Goal: Transaction & Acquisition: Subscribe to service/newsletter

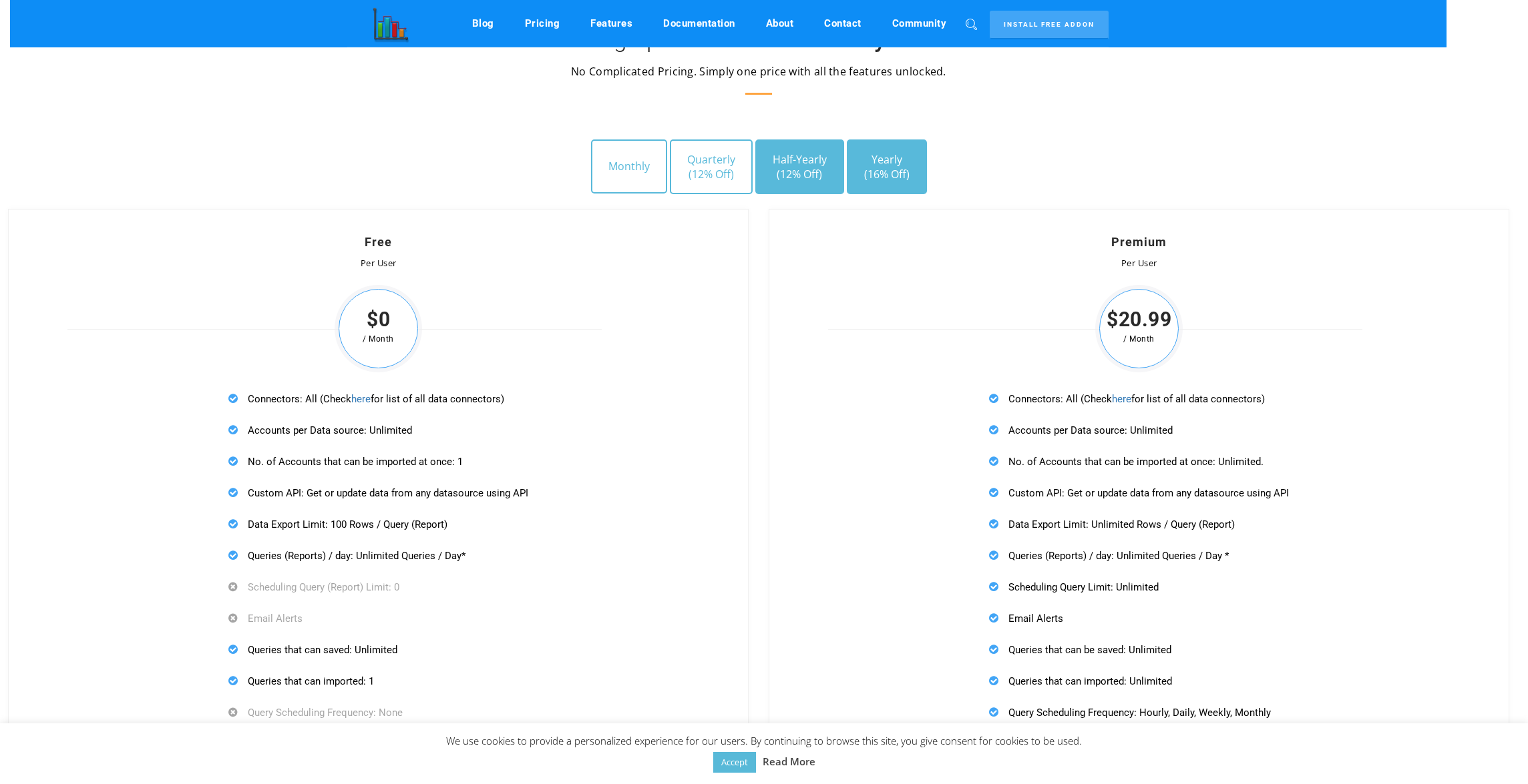
scroll to position [3746, 5]
click at [791, 156] on button "Half-Yearly (12% Off)" at bounding box center [800, 168] width 89 height 55
click at [744, 159] on button "Quarterly (12% Off)" at bounding box center [711, 168] width 83 height 55
click at [833, 162] on button "Half-Yearly (12% Off)" at bounding box center [800, 168] width 89 height 55
click at [725, 164] on button "Quarterly (12% Off)" at bounding box center [711, 168] width 83 height 55
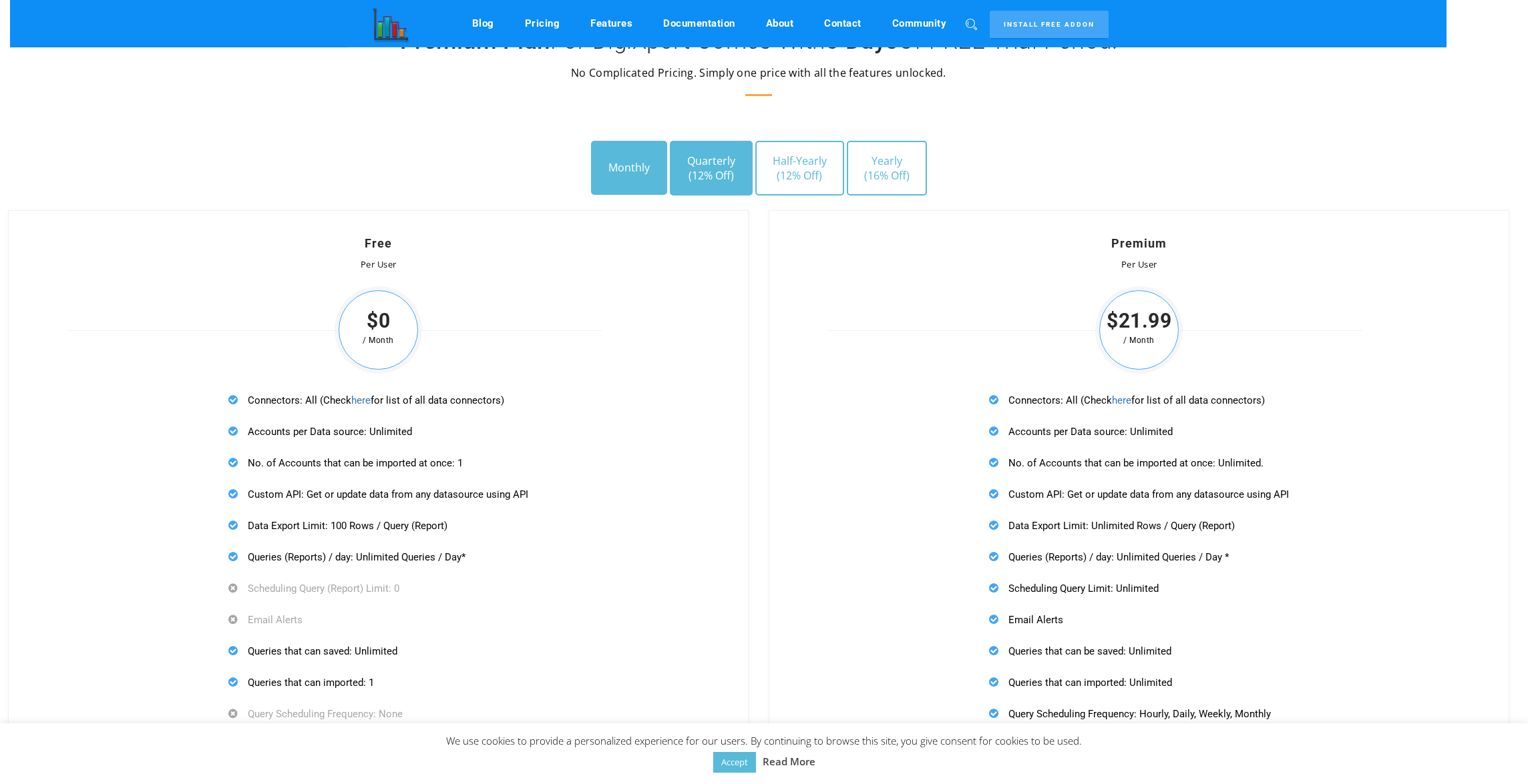
click at [640, 170] on button "Monthly" at bounding box center [628, 167] width 76 height 53
click at [742, 171] on button "Quarterly (12% Off)" at bounding box center [711, 168] width 83 height 55
click at [836, 169] on button "Half-Yearly (12% Off)" at bounding box center [800, 168] width 89 height 55
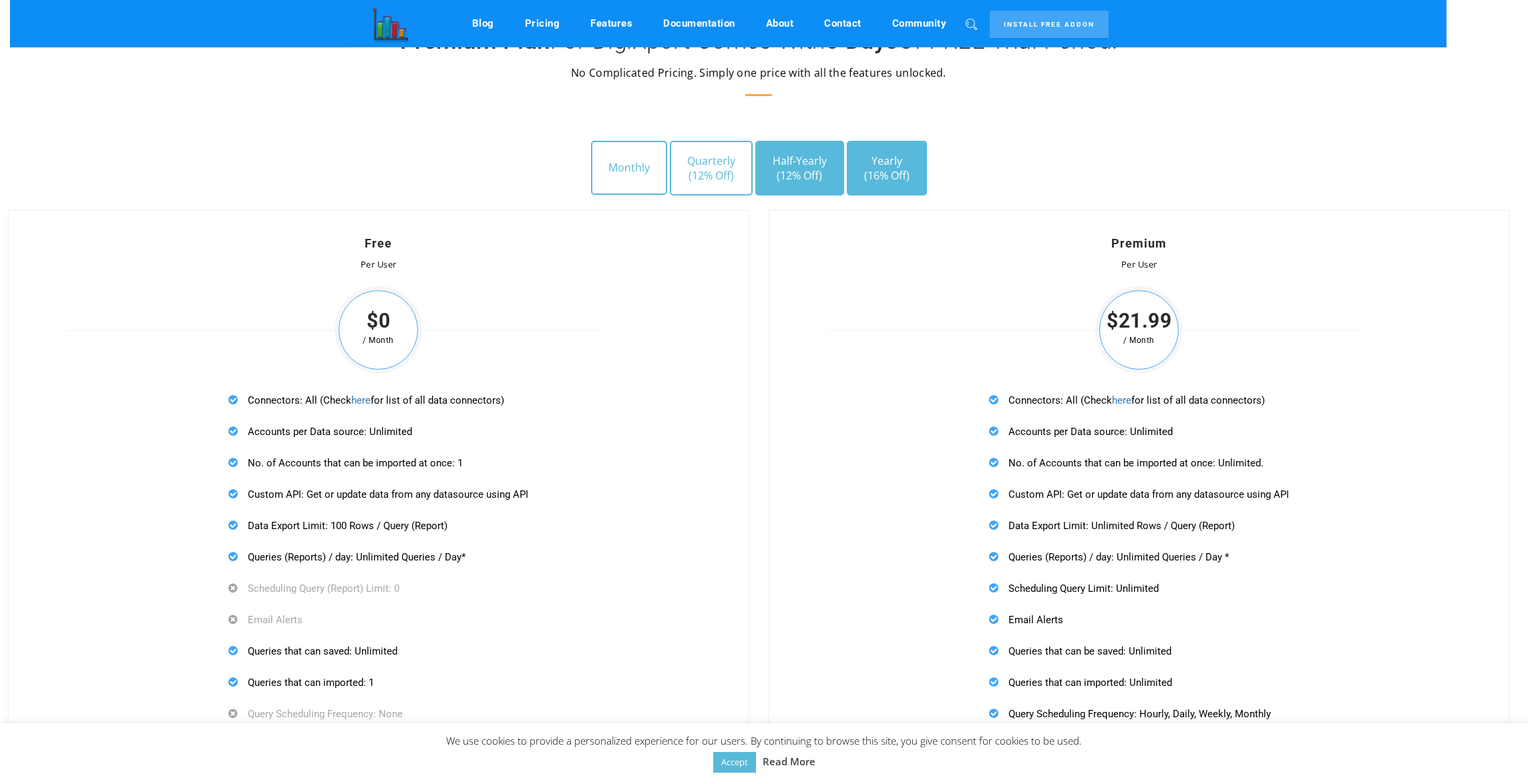
click at [922, 169] on button "Yearly (16% Off)" at bounding box center [886, 168] width 80 height 55
click at [672, 162] on button "Quarterly (12% Off)" at bounding box center [711, 168] width 83 height 55
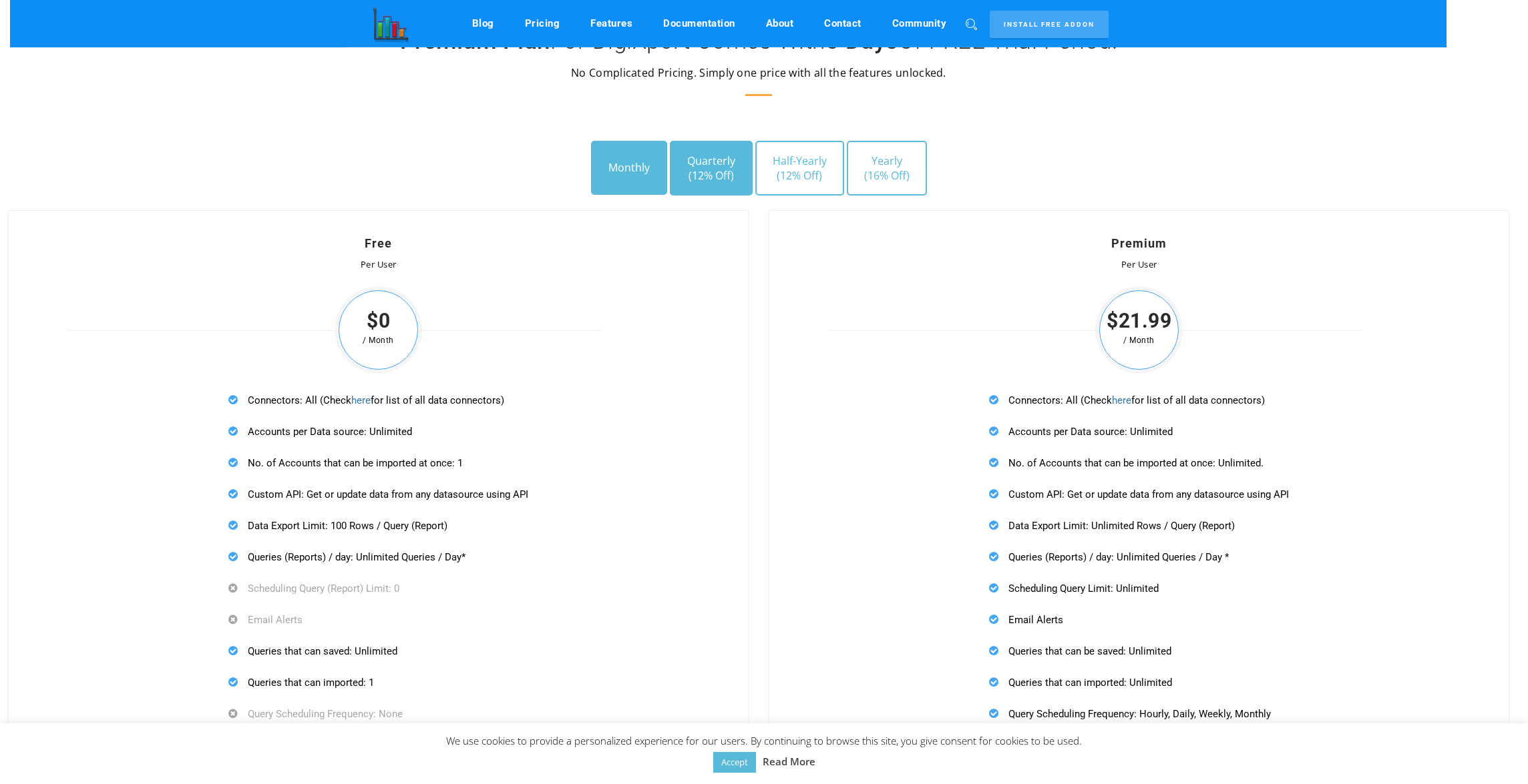
click at [656, 166] on button "Monthly" at bounding box center [628, 167] width 76 height 53
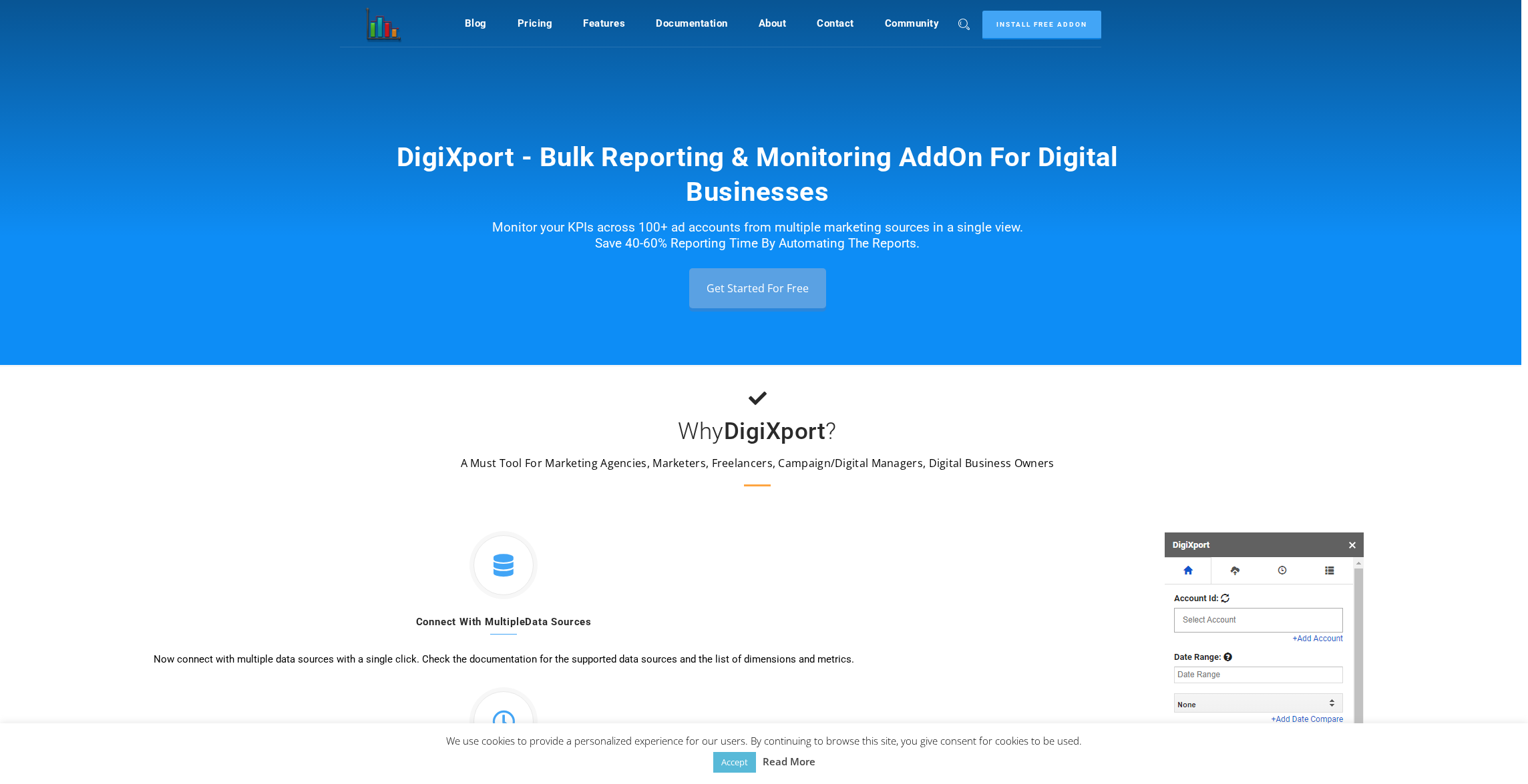
scroll to position [0, 6]
click at [1369, 196] on div "DigiXport - Bulk Reporting & Monitoring AddOn For Digital Businesses Monitor yo…" at bounding box center [757, 182] width 1528 height 365
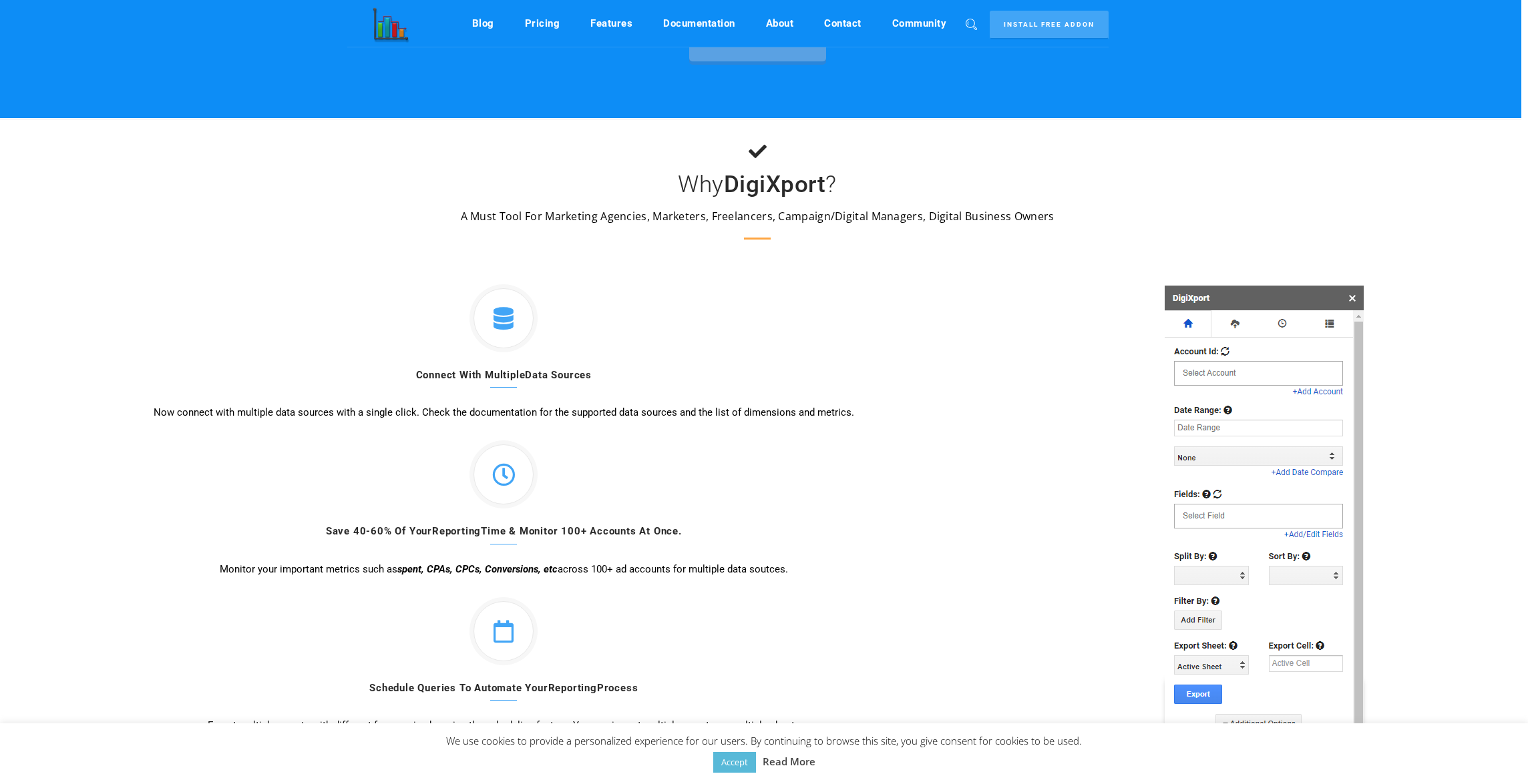
scroll to position [246, 6]
